Goal: Information Seeking & Learning: Learn about a topic

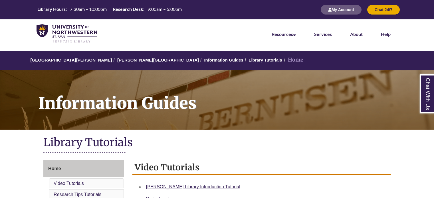
scroll to position [9, 0]
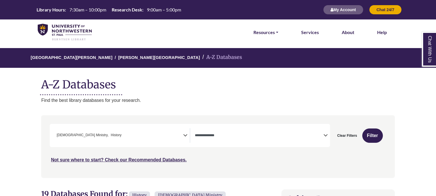
select select "Database Types Filter"
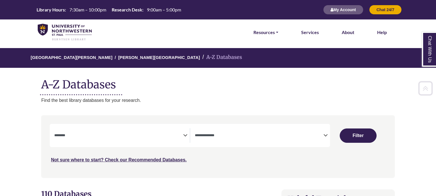
select select "Database Subject Filter"
select select "Database Types Filter"
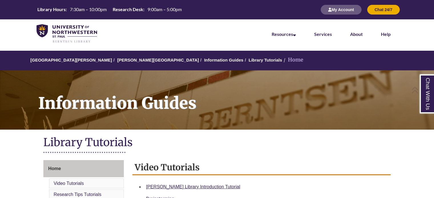
scroll to position [145, 0]
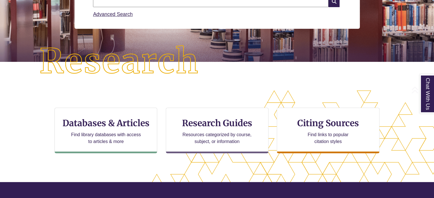
scroll to position [104, 0]
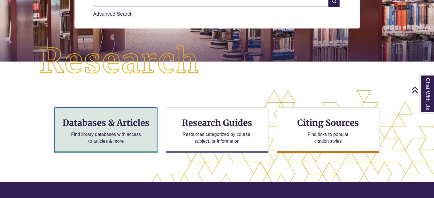
click at [119, 119] on h3 "Databases & Articles" at bounding box center [105, 123] width 93 height 11
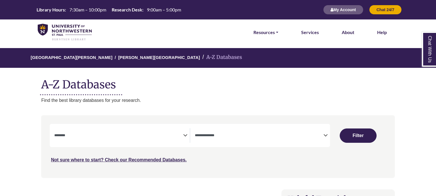
select select "Database Subject Filter"
select select "Database Types Filter"
select select "Database Subject Filter"
select select "Database Types Filter"
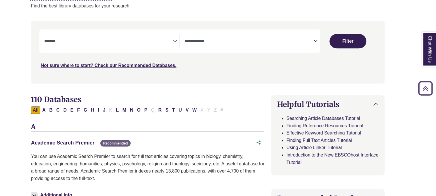
scroll to position [94, 0]
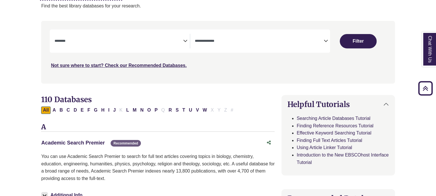
click at [93, 142] on link "Academic Search Premier This link opens in a new window" at bounding box center [72, 143] width 63 height 6
